Goal: Transaction & Acquisition: Purchase product/service

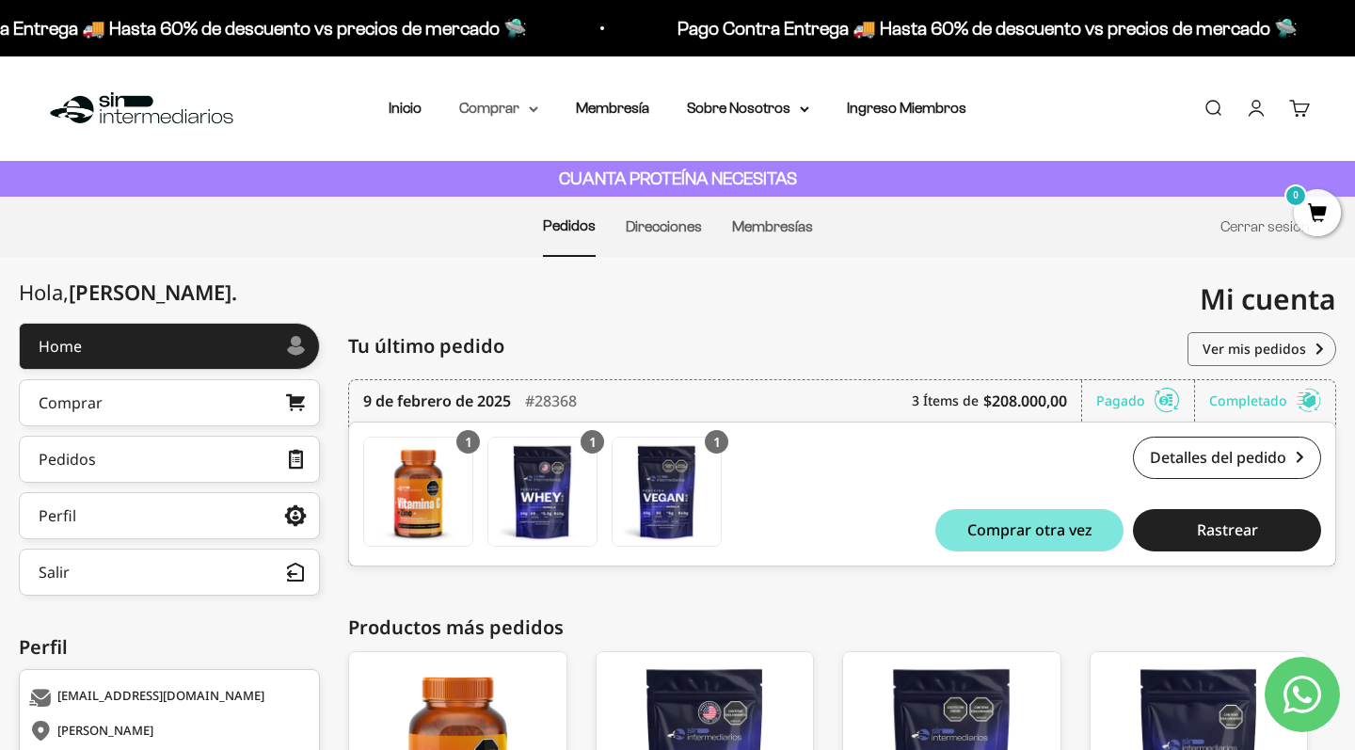
click at [524, 104] on summary "Comprar" at bounding box center [498, 108] width 79 height 24
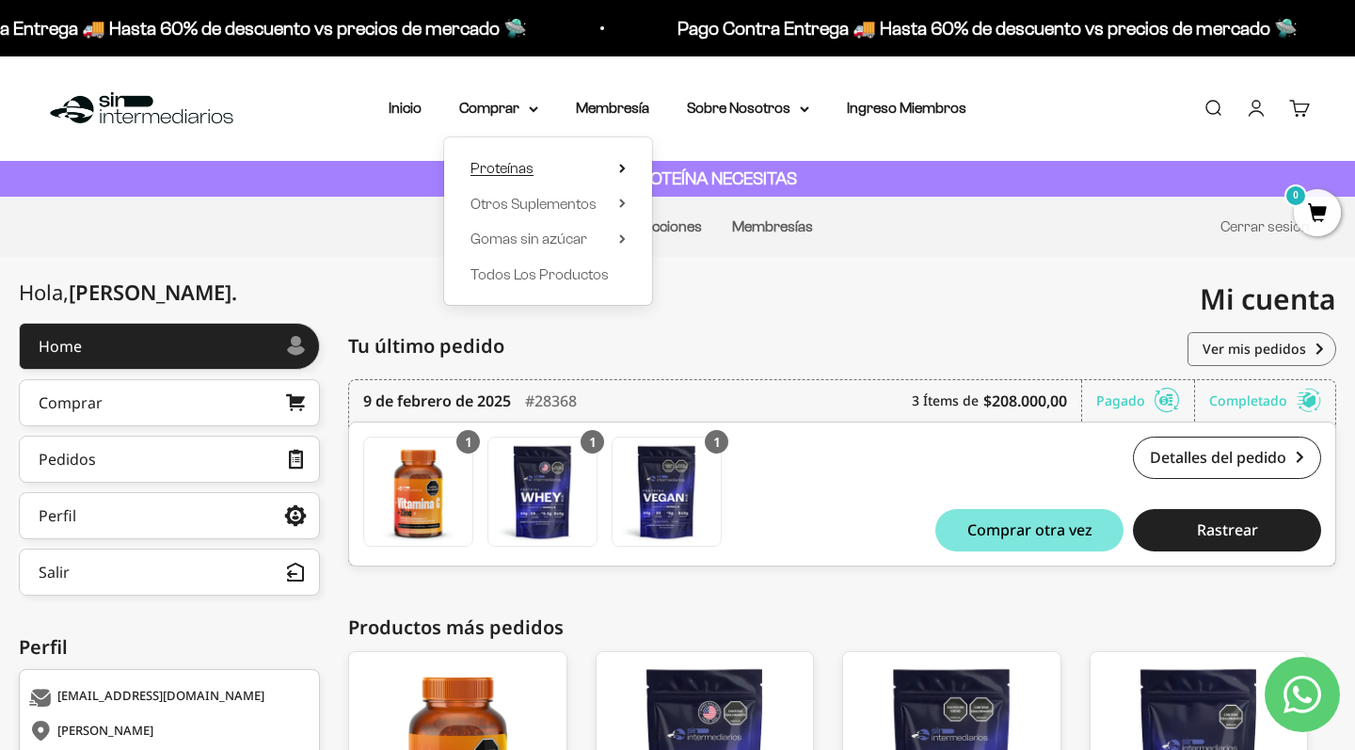
click at [581, 171] on summary "Proteínas" at bounding box center [548, 168] width 155 height 24
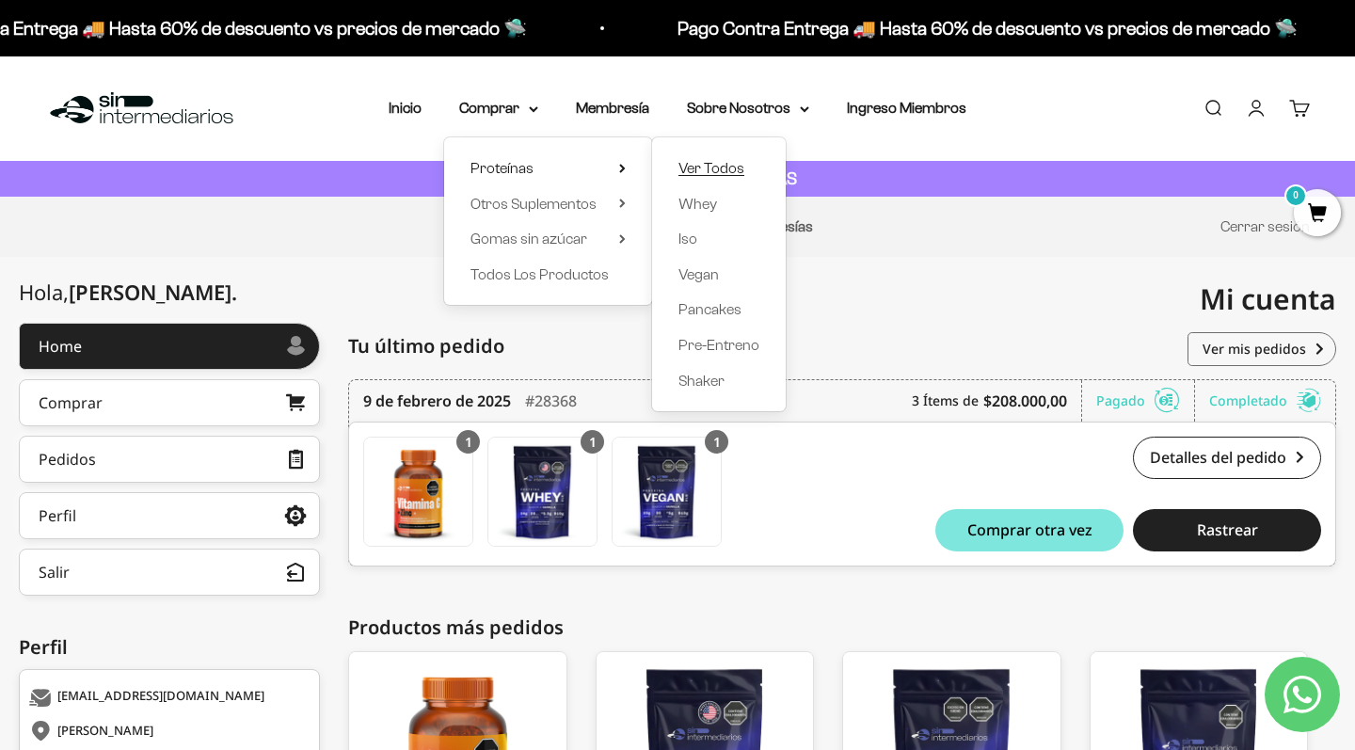
click at [697, 177] on span "Ver Todos" at bounding box center [712, 168] width 66 height 24
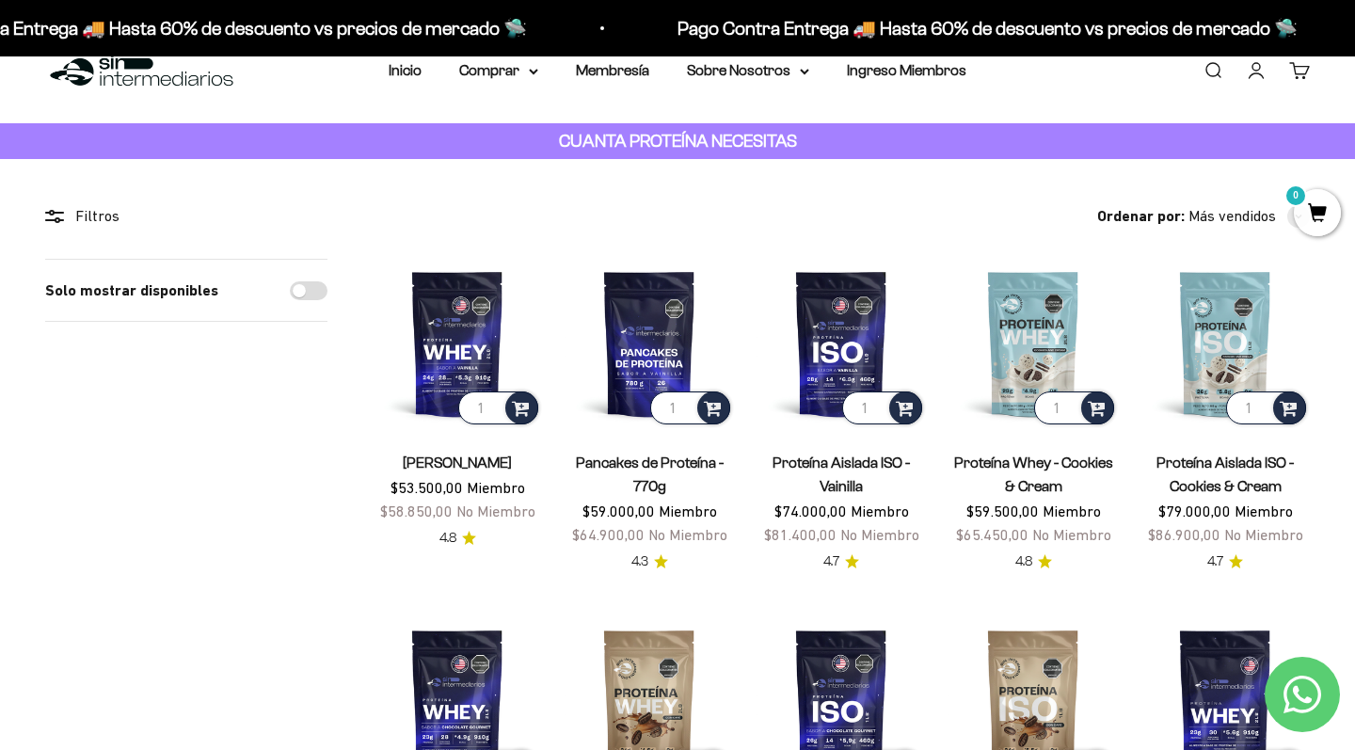
scroll to position [44, 0]
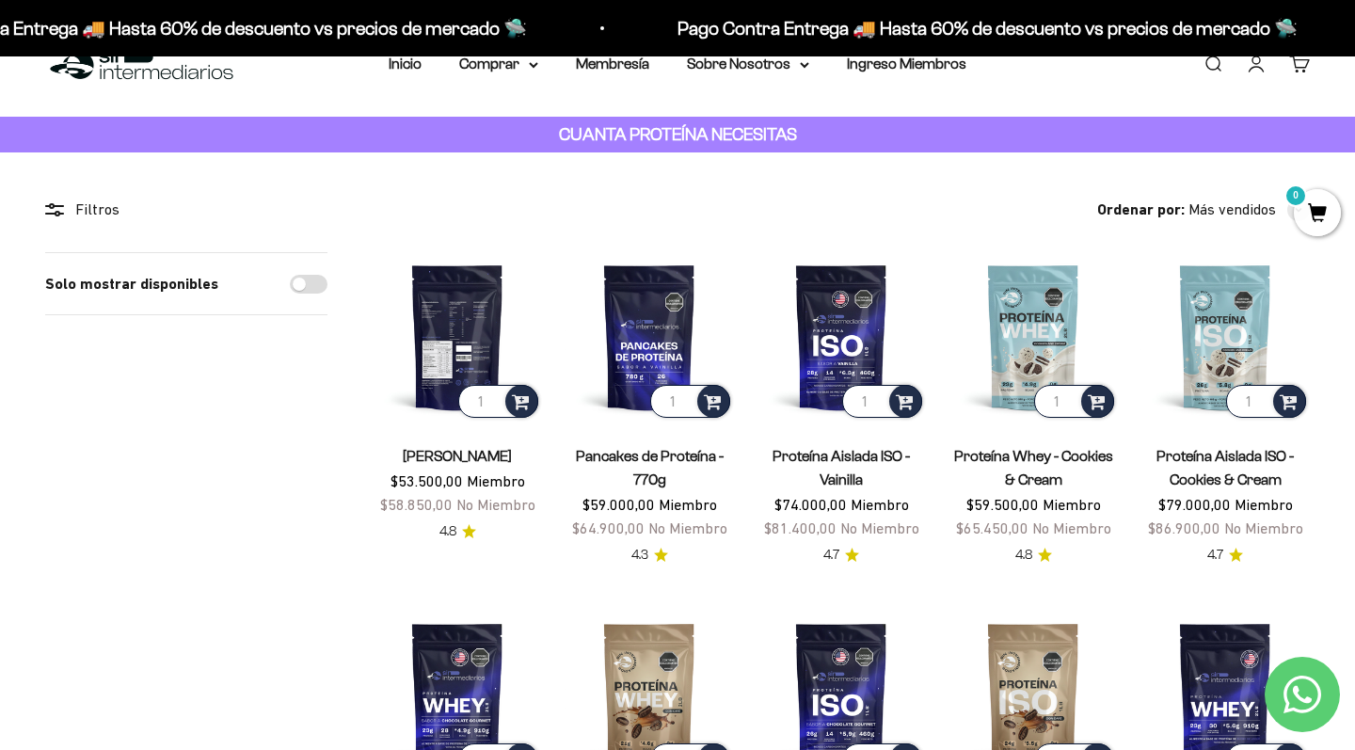
type input "2"
click at [491, 396] on input "2" at bounding box center [498, 401] width 80 height 33
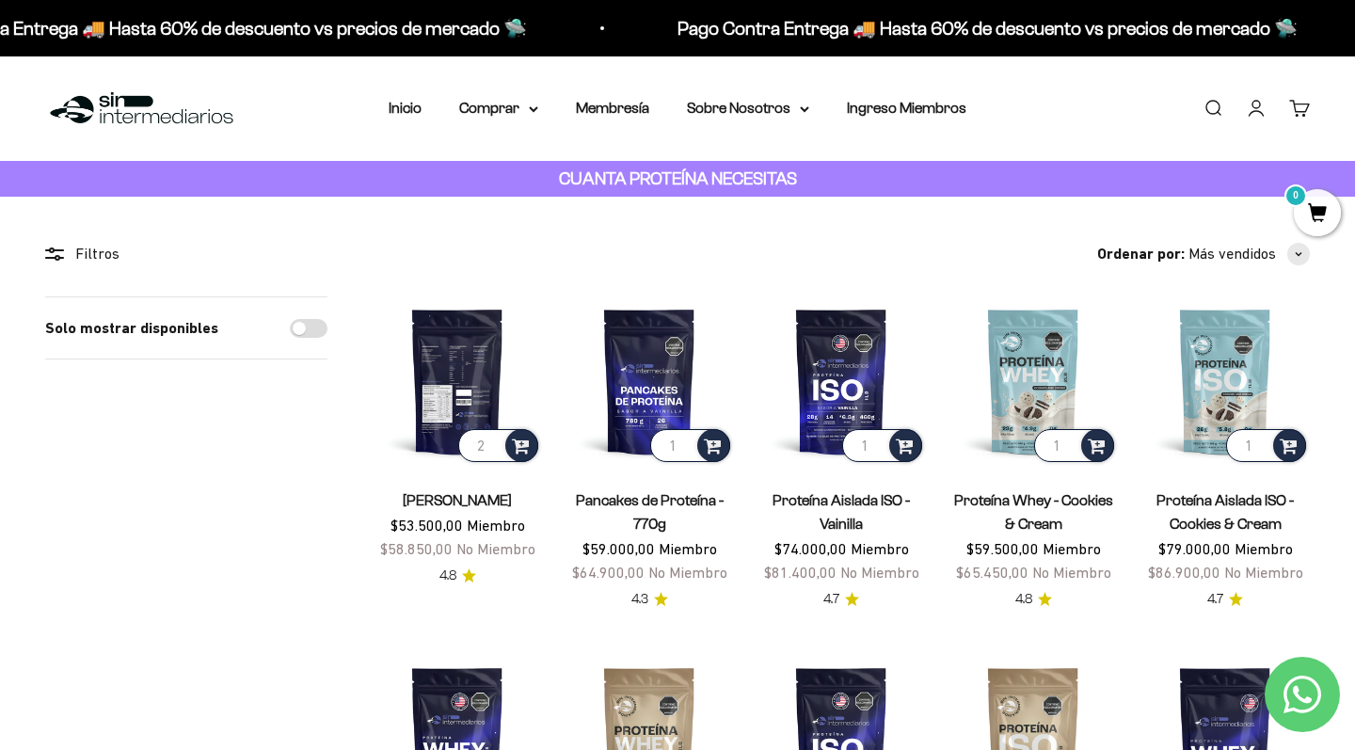
scroll to position [0, 0]
click at [1263, 105] on link "Cuenta" at bounding box center [1256, 108] width 21 height 21
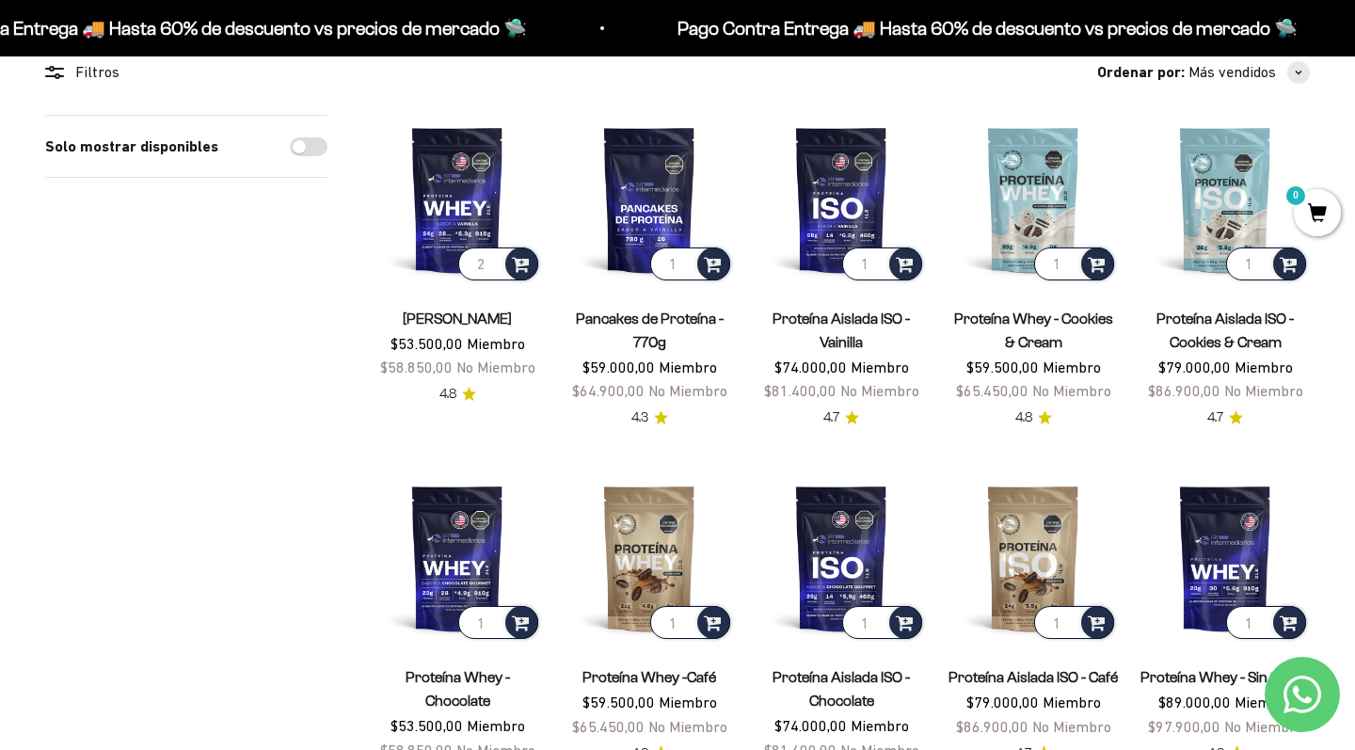
scroll to position [189, 0]
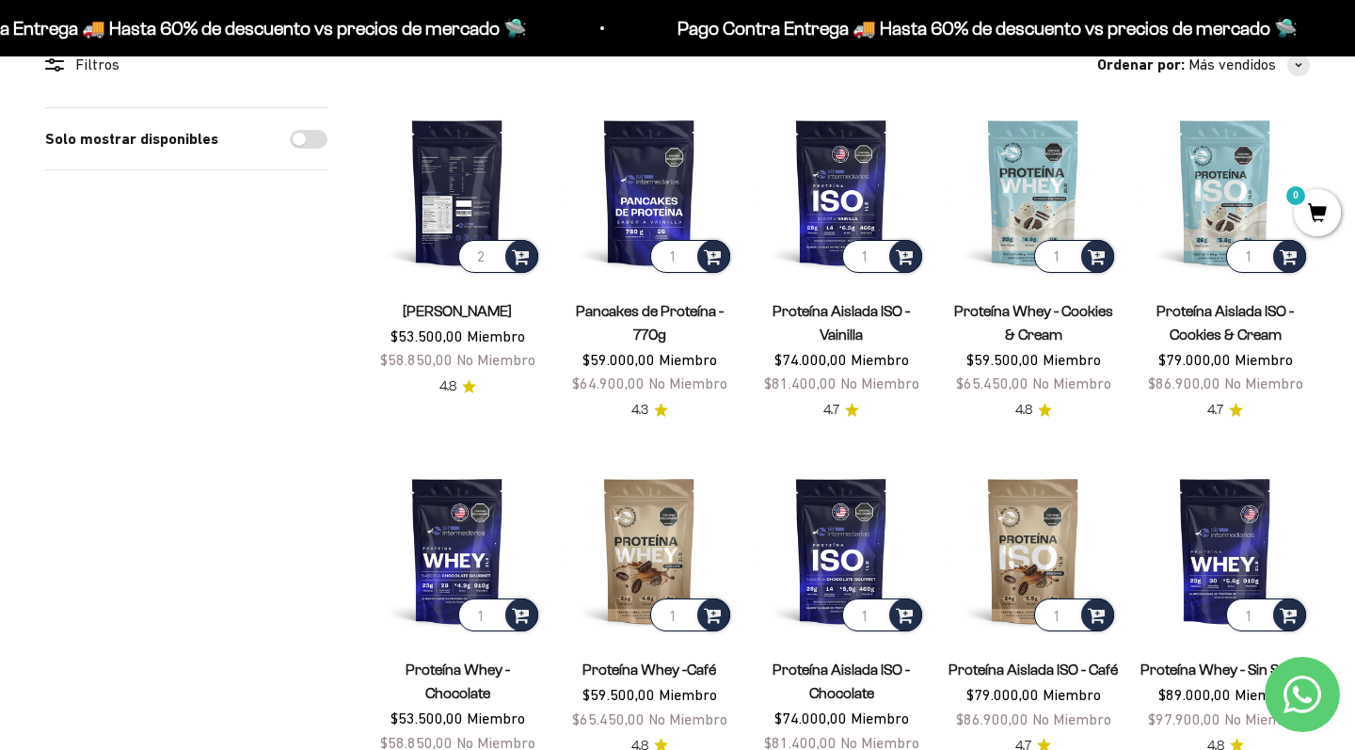
click at [477, 200] on img at bounding box center [457, 191] width 169 height 169
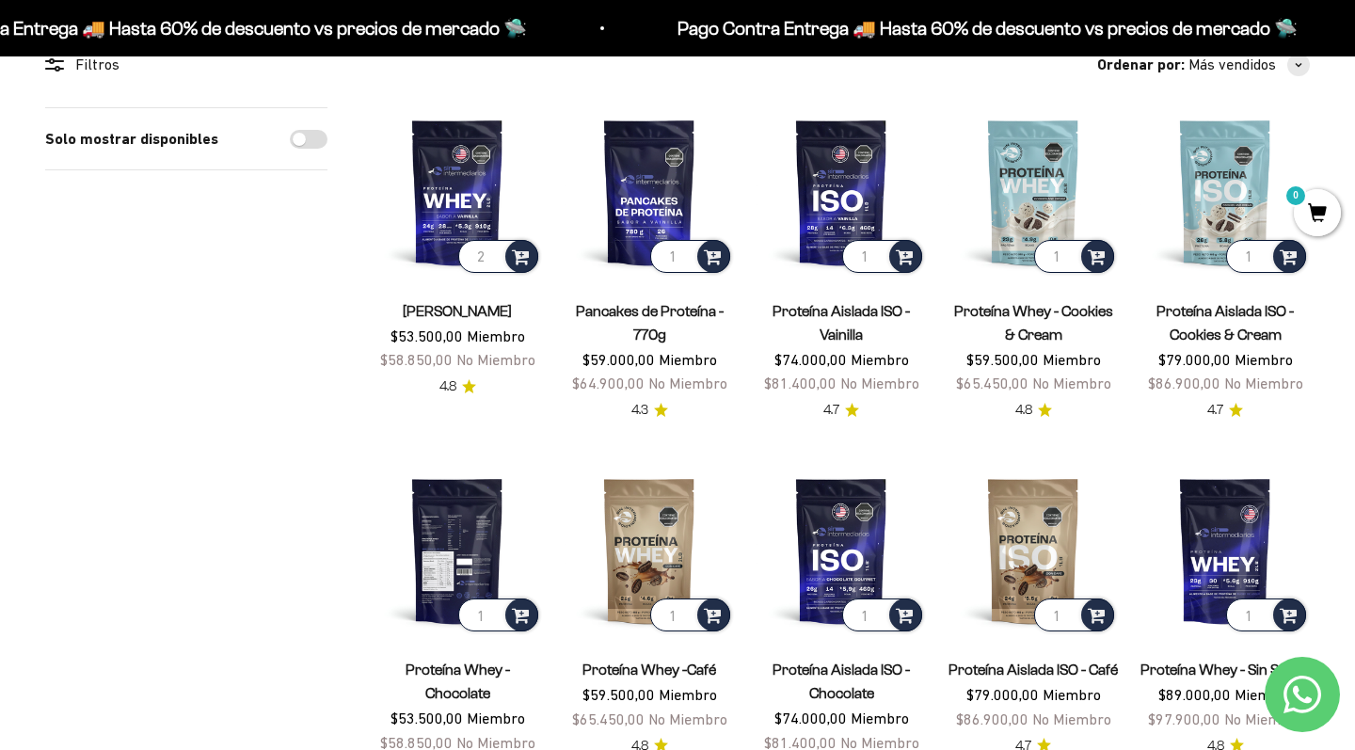
click at [464, 531] on img at bounding box center [457, 550] width 169 height 169
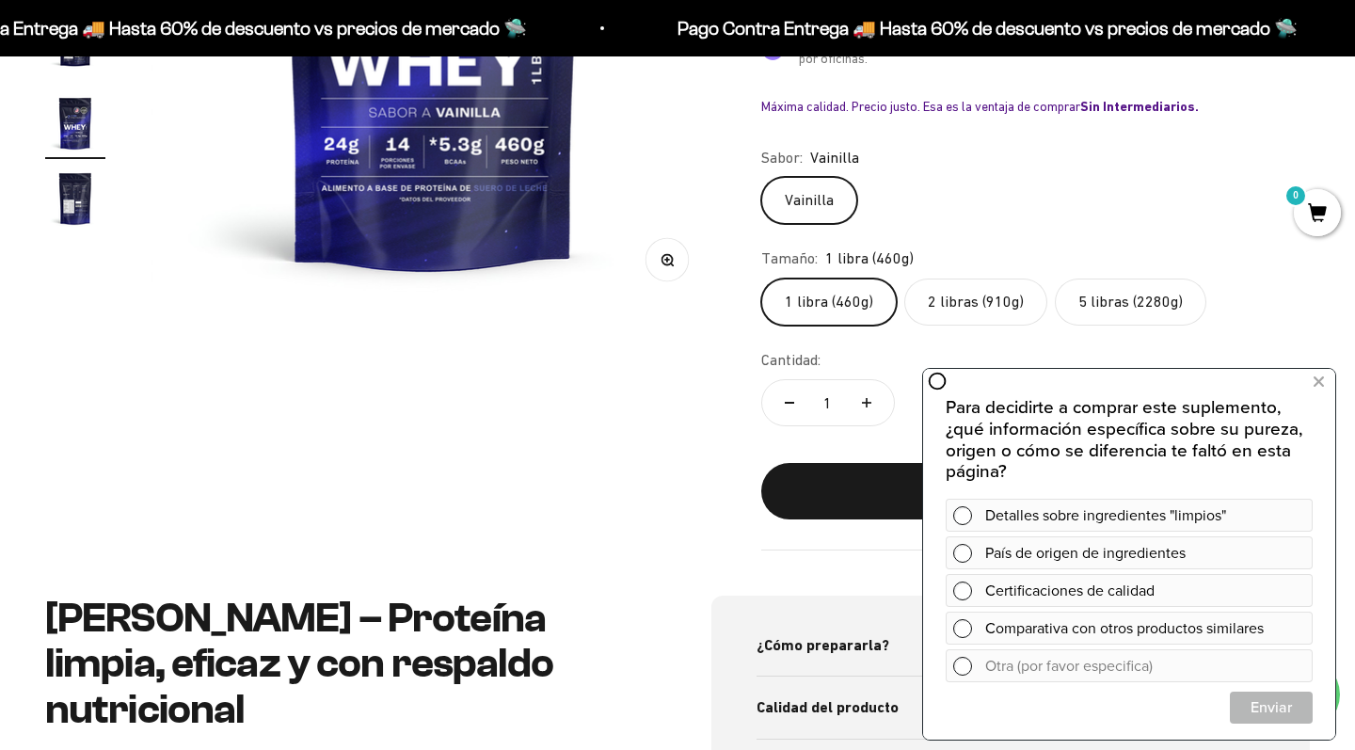
scroll to position [590, 0]
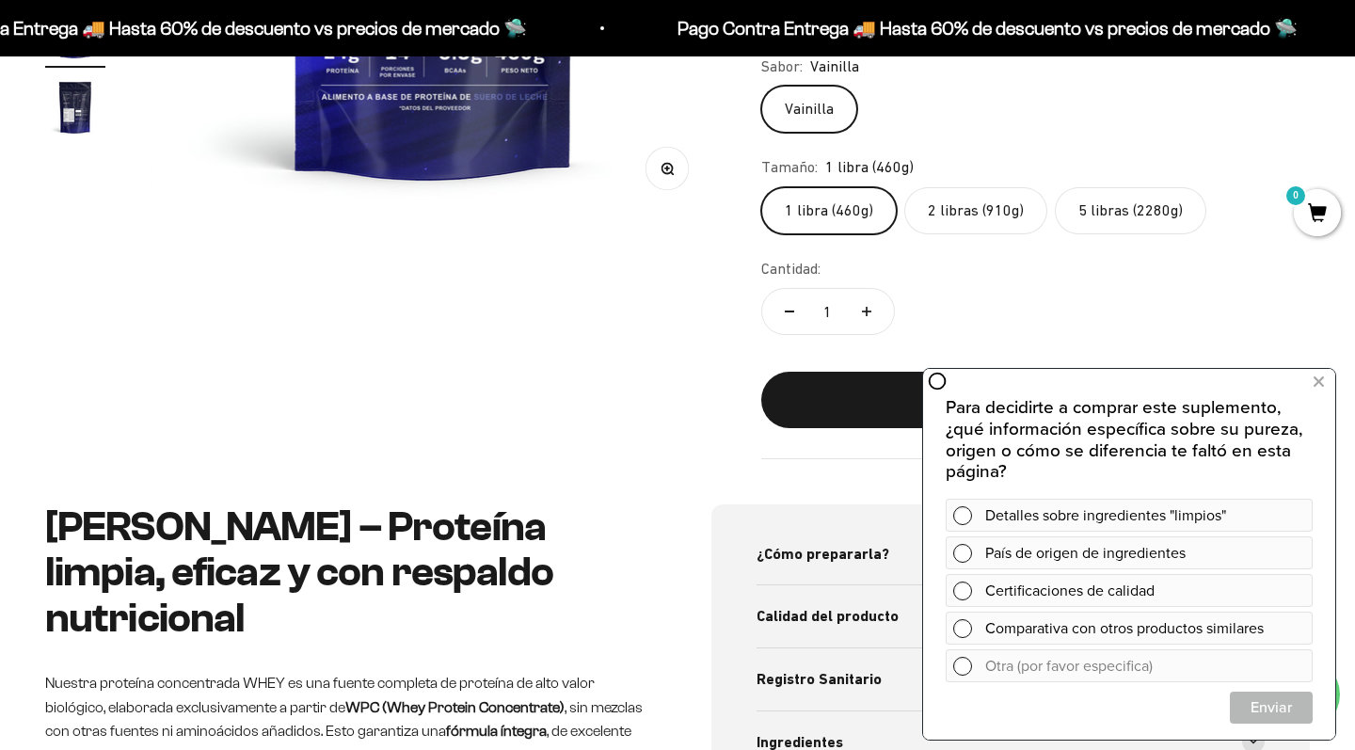
click at [999, 190] on label "2 libras (910g)" at bounding box center [976, 210] width 143 height 47
click at [761, 187] on input "2 libras (910g)" at bounding box center [761, 186] width 1 height 1
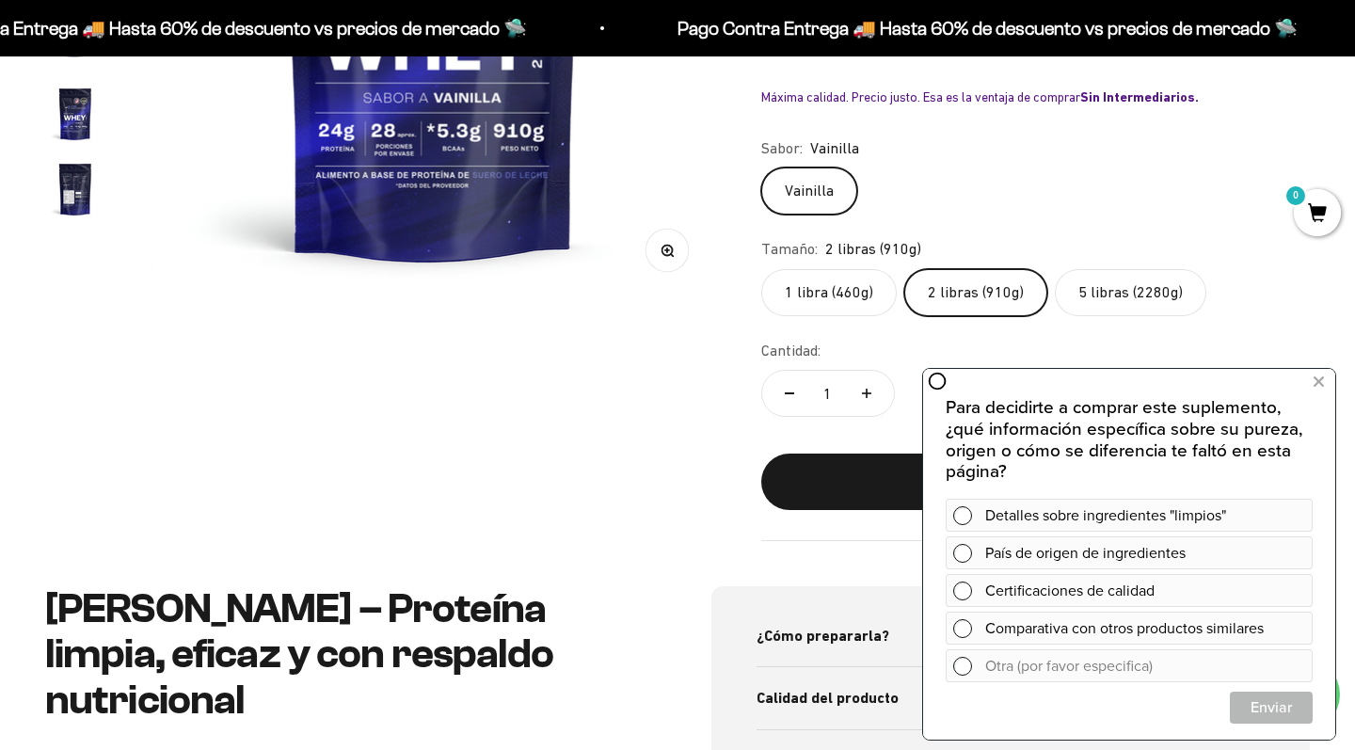
scroll to position [529, 0]
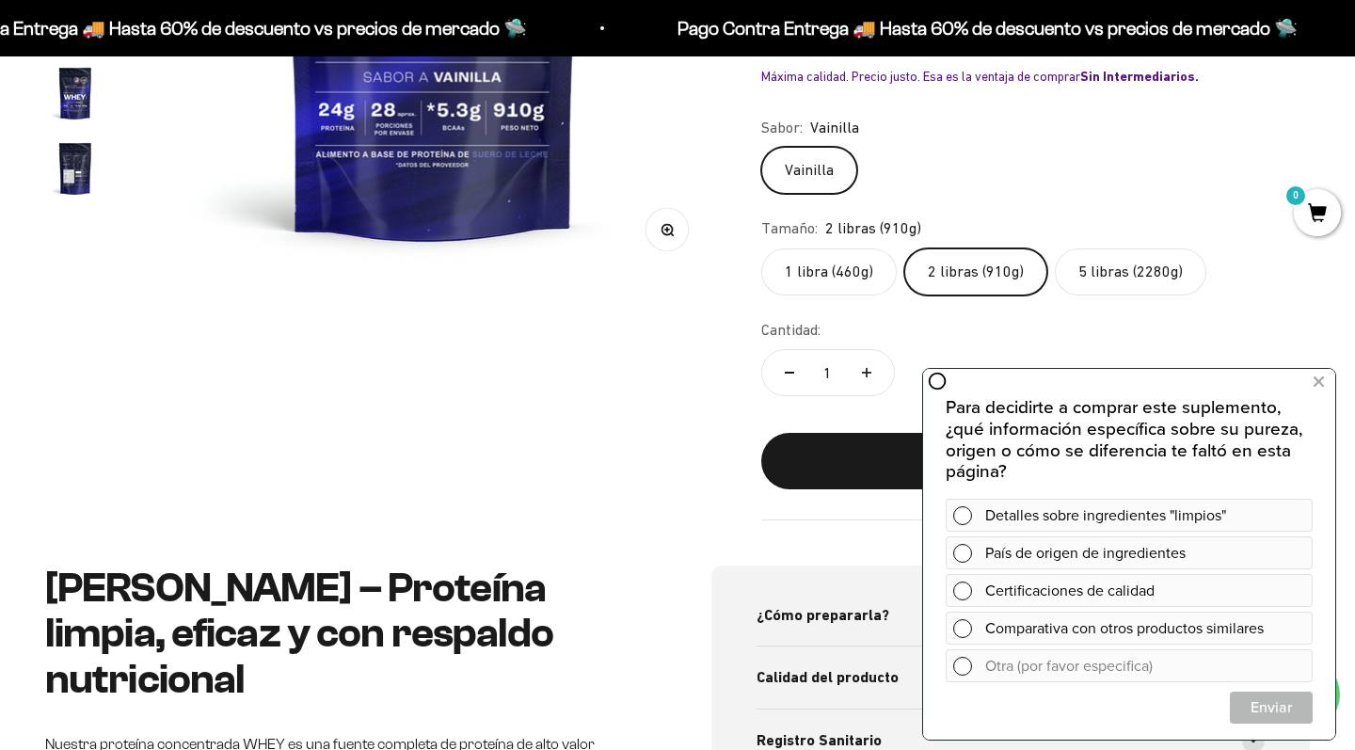
click at [858, 352] on button "Aumentar cantidad" at bounding box center [867, 372] width 55 height 45
type input "2"
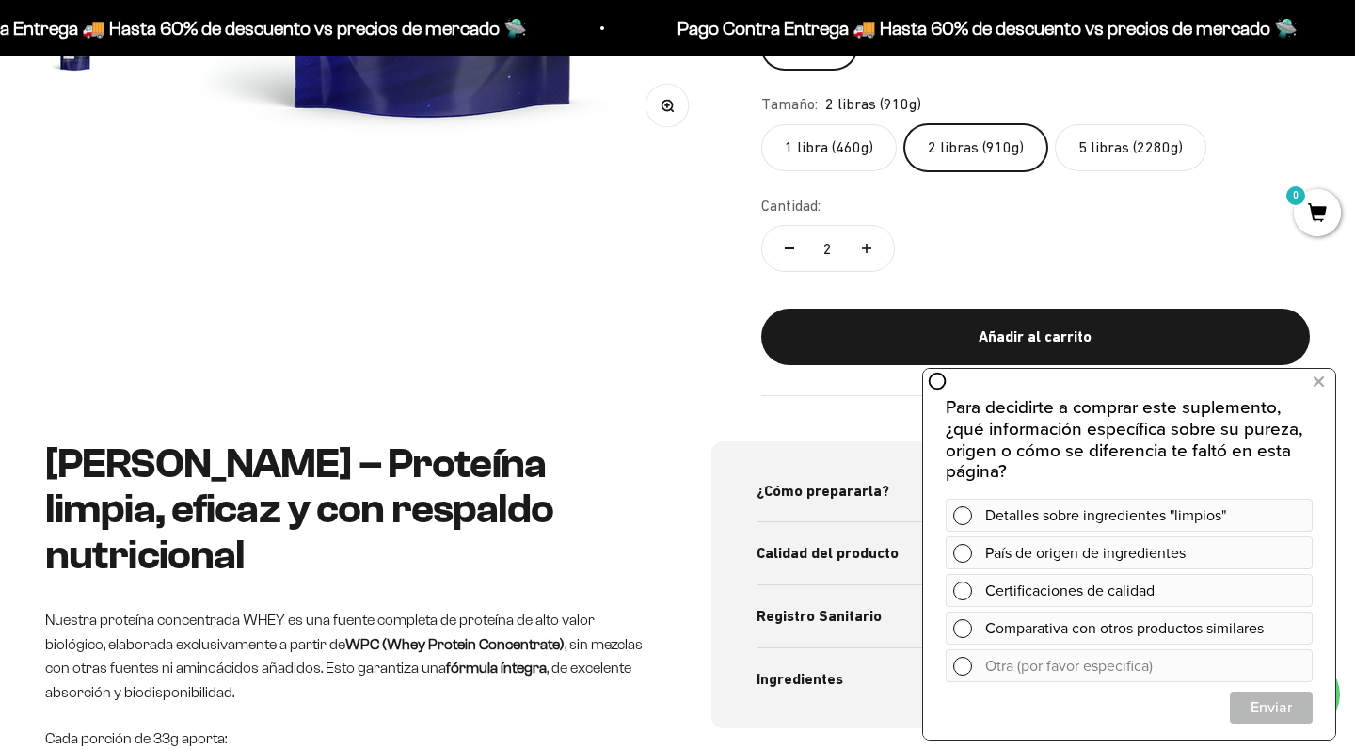
scroll to position [654, 0]
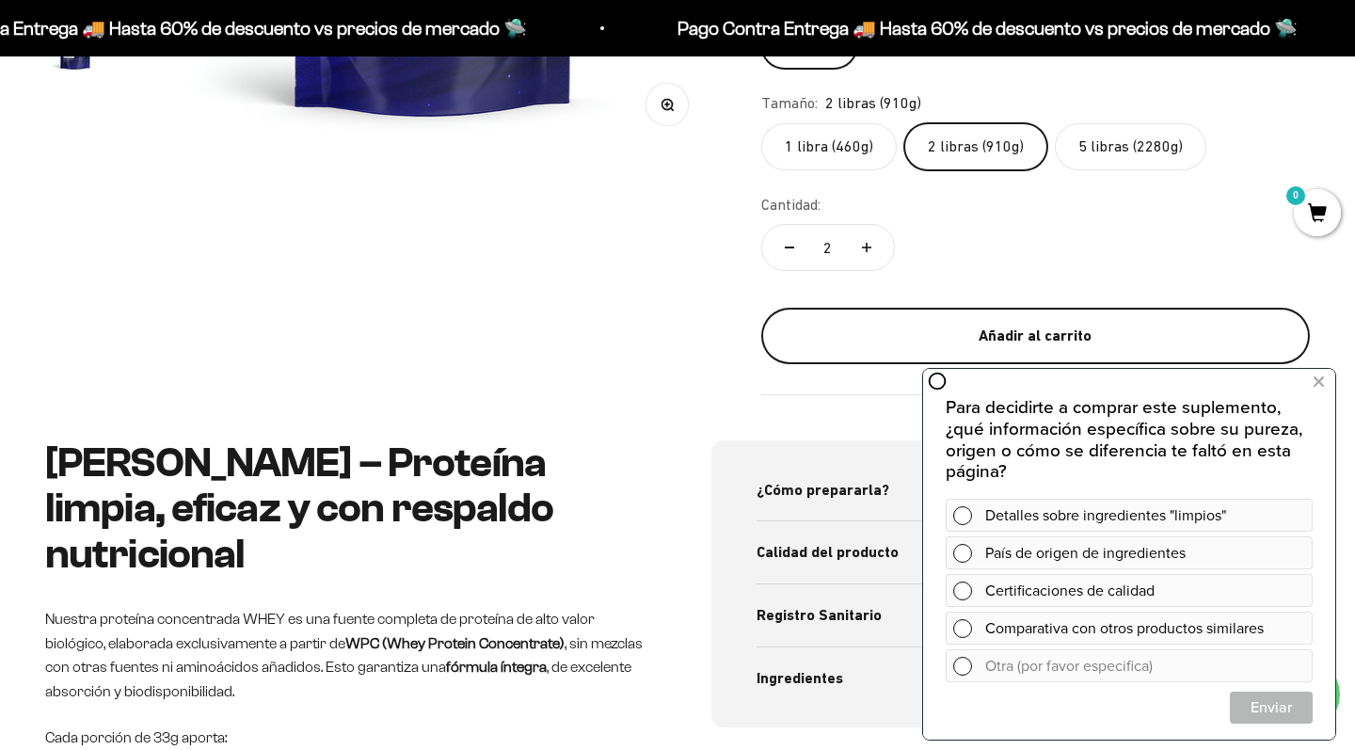
click at [912, 336] on button "Añadir al carrito" at bounding box center [1035, 336] width 549 height 56
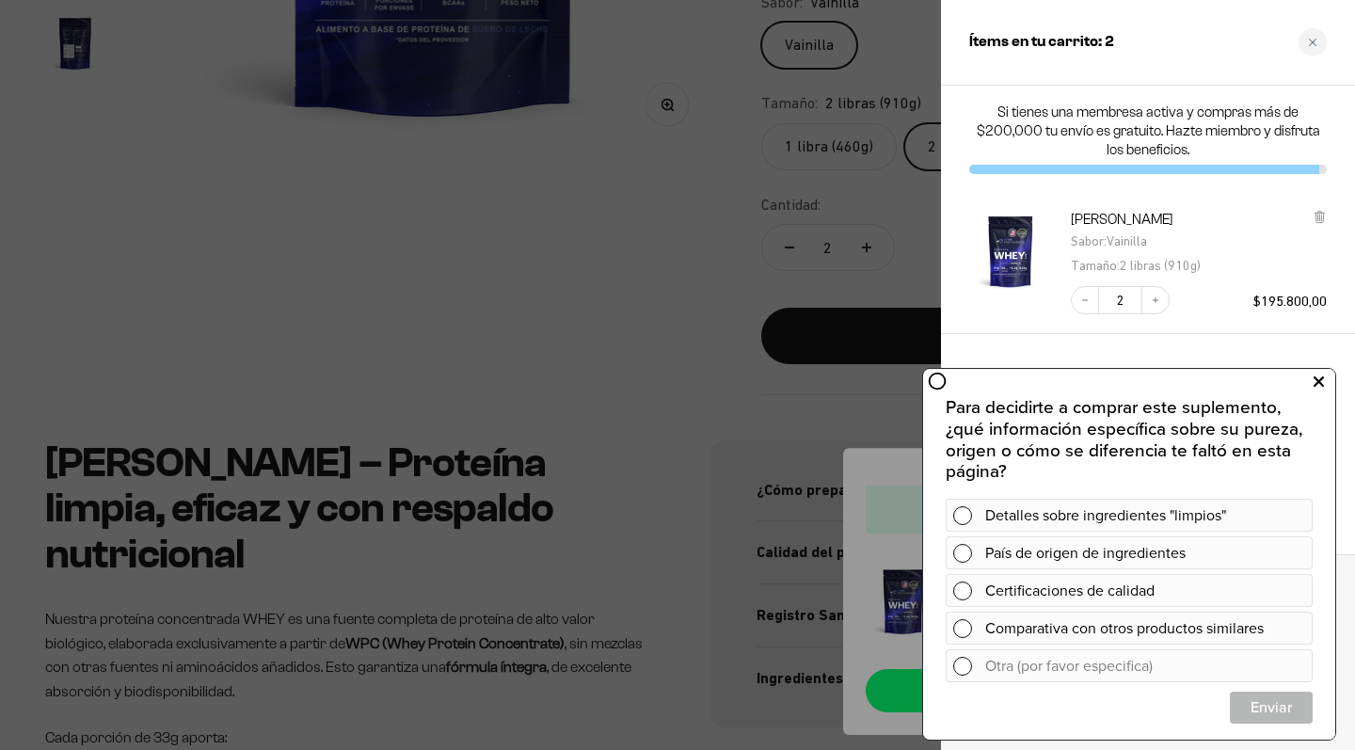
click at [1320, 376] on icon at bounding box center [1319, 382] width 10 height 24
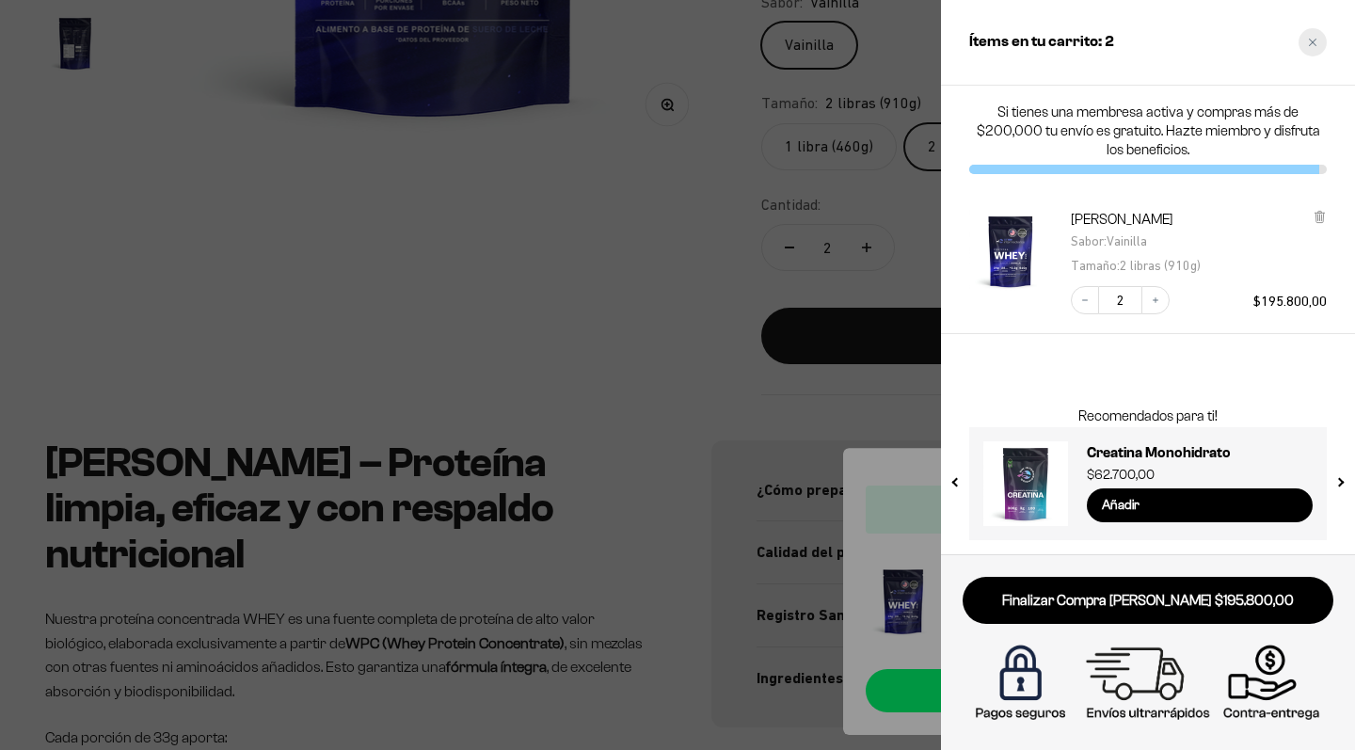
click at [1306, 50] on div "Close cart" at bounding box center [1313, 42] width 28 height 28
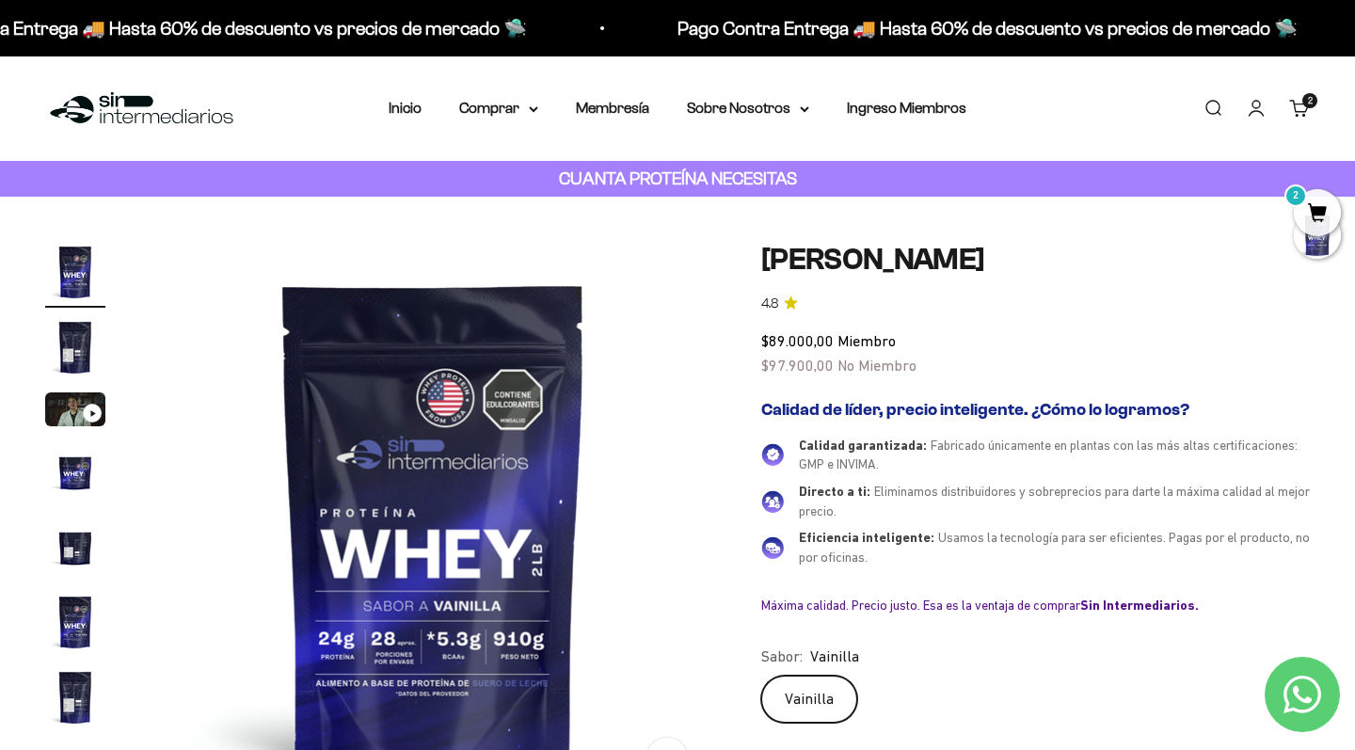
scroll to position [0, 0]
click at [507, 109] on summary "Comprar" at bounding box center [498, 108] width 79 height 24
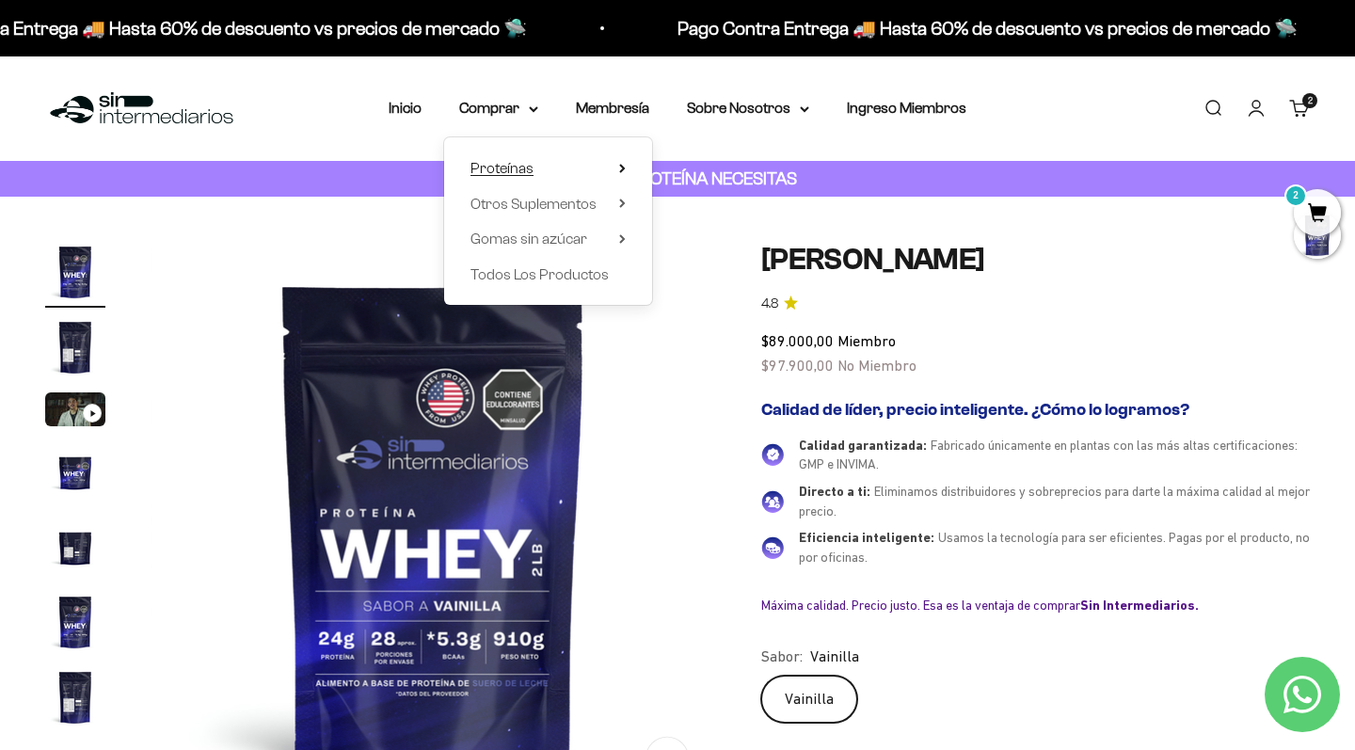
click at [490, 166] on span "Proteínas" at bounding box center [502, 168] width 63 height 16
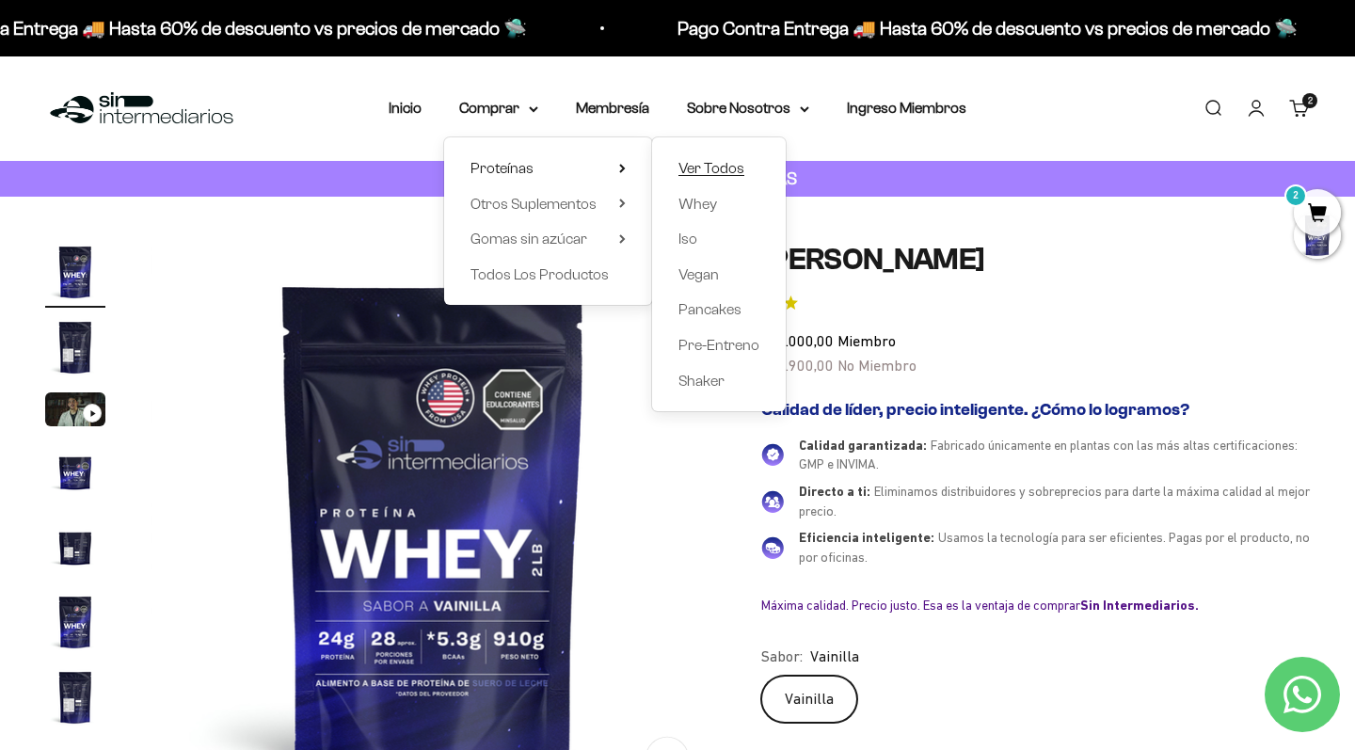
click at [717, 161] on span "Ver Todos" at bounding box center [712, 168] width 66 height 16
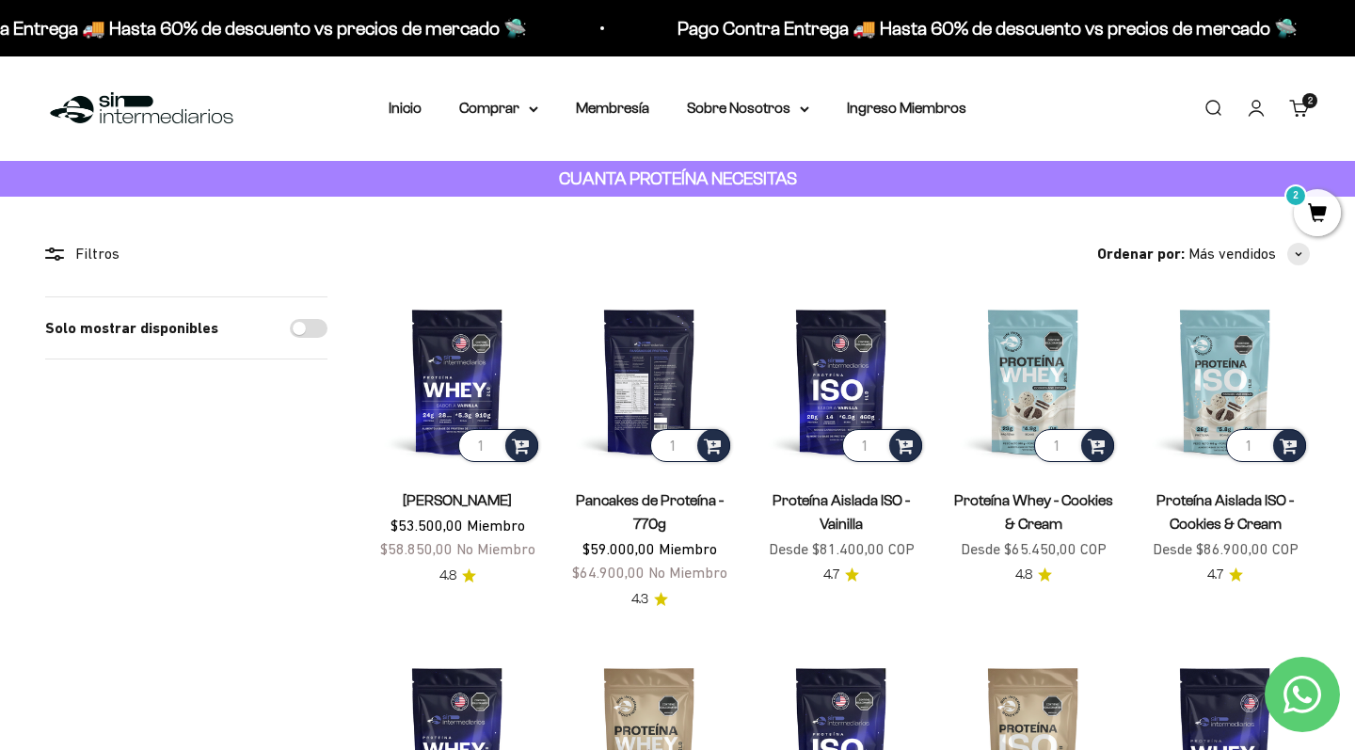
click at [683, 347] on img at bounding box center [649, 380] width 169 height 169
